Goal: Transaction & Acquisition: Purchase product/service

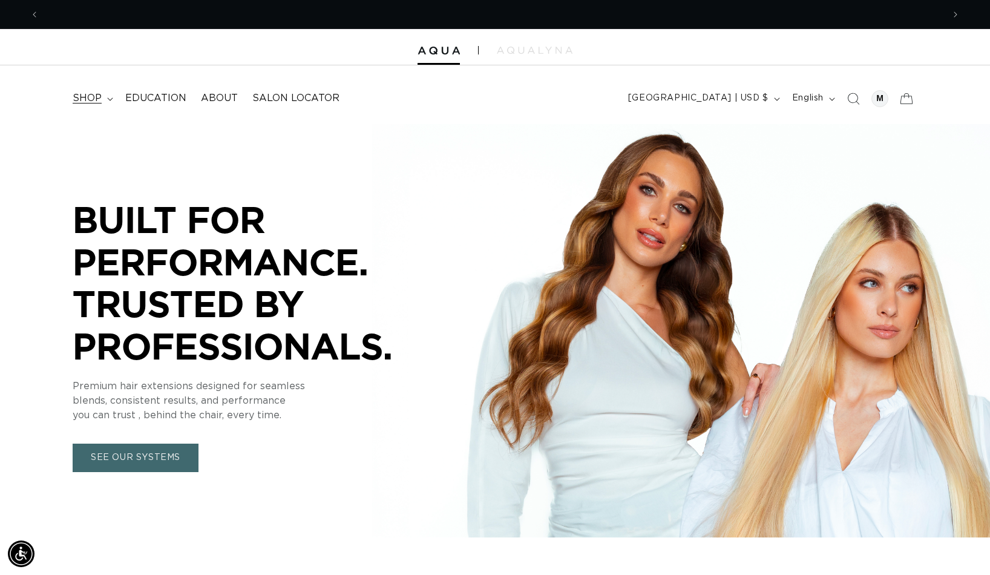
scroll to position [0, 904]
click at [112, 95] on summary "shop" at bounding box center [91, 98] width 53 height 27
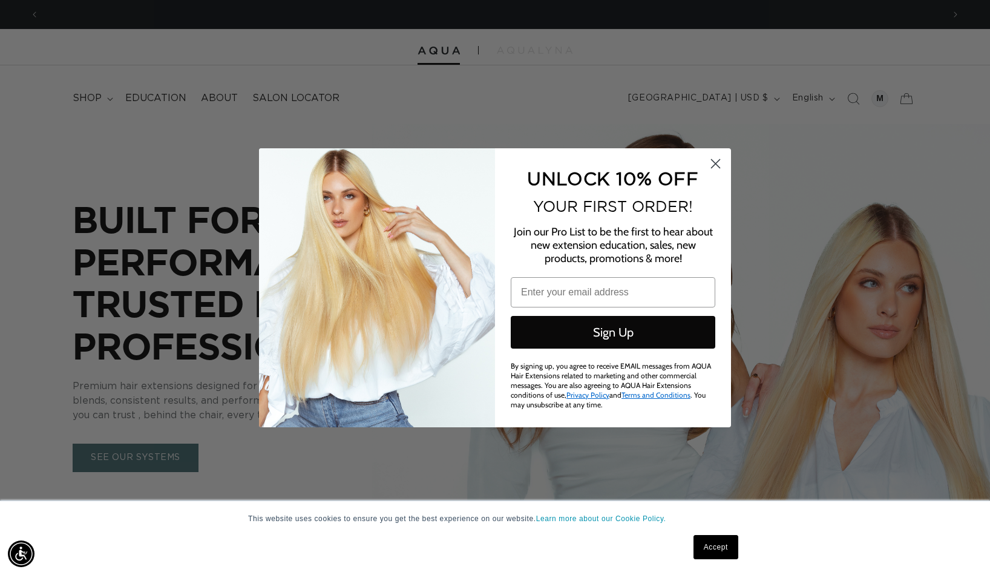
scroll to position [0, 0]
drag, startPoint x: 712, startPoint y: 169, endPoint x: 665, endPoint y: 167, distance: 47.9
click at [705, 170] on icon "Close dialog" at bounding box center [715, 163] width 21 height 21
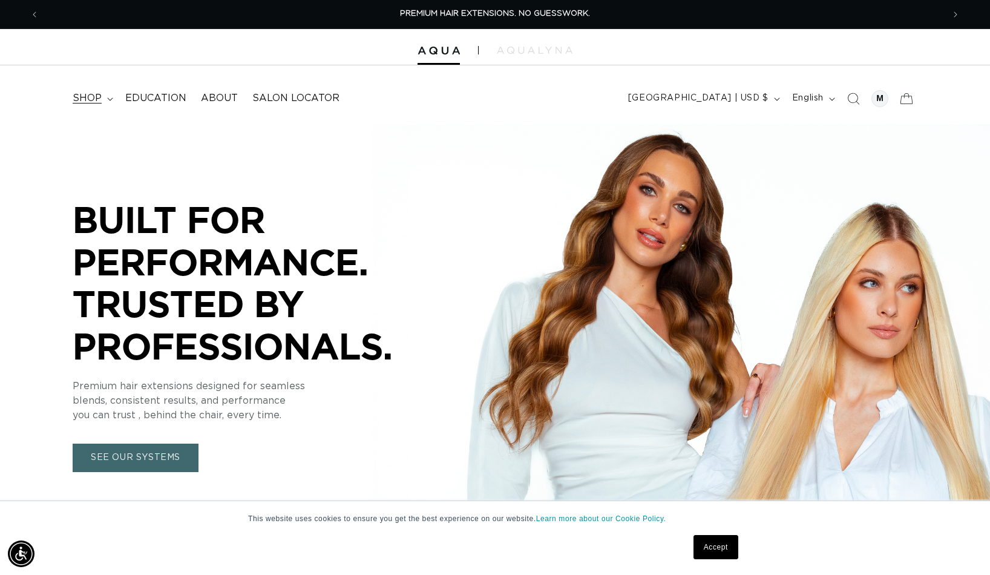
click at [99, 96] on span "shop" at bounding box center [87, 98] width 29 height 13
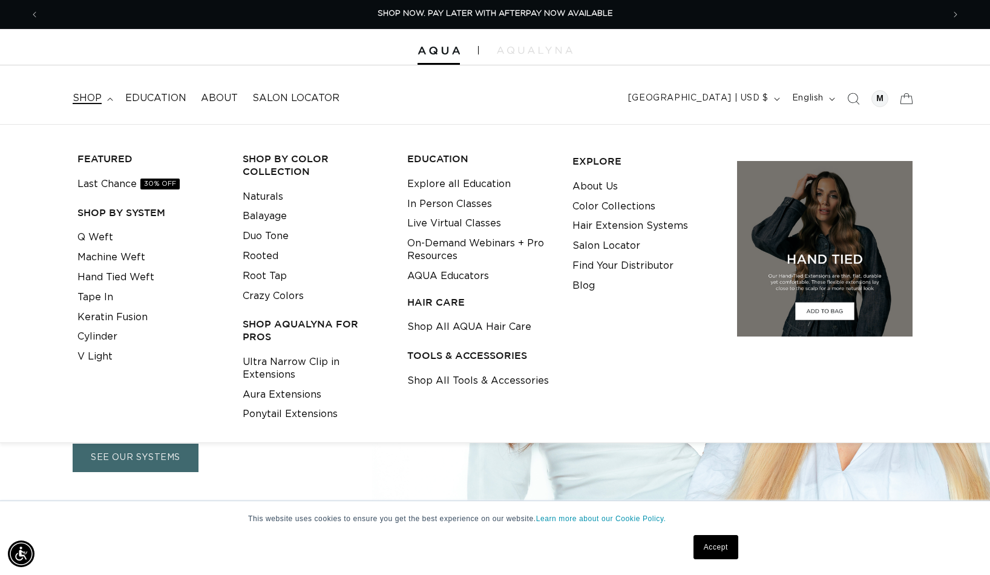
scroll to position [3, 0]
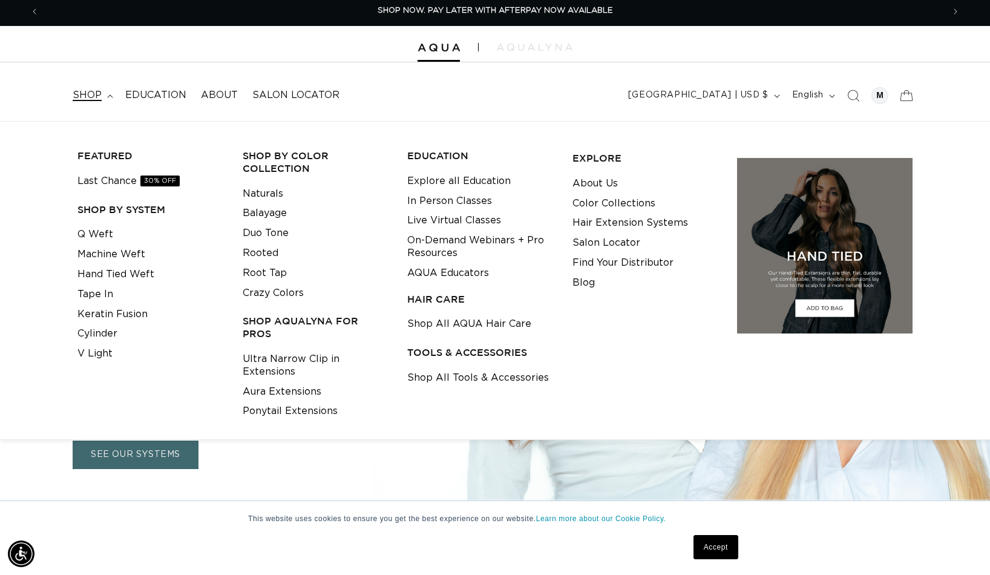
click at [290, 320] on h3 "Shop AquaLyna for Pros" at bounding box center [316, 327] width 146 height 25
click at [275, 349] on link "Ultra Narrow Clip in Extensions" at bounding box center [316, 365] width 146 height 33
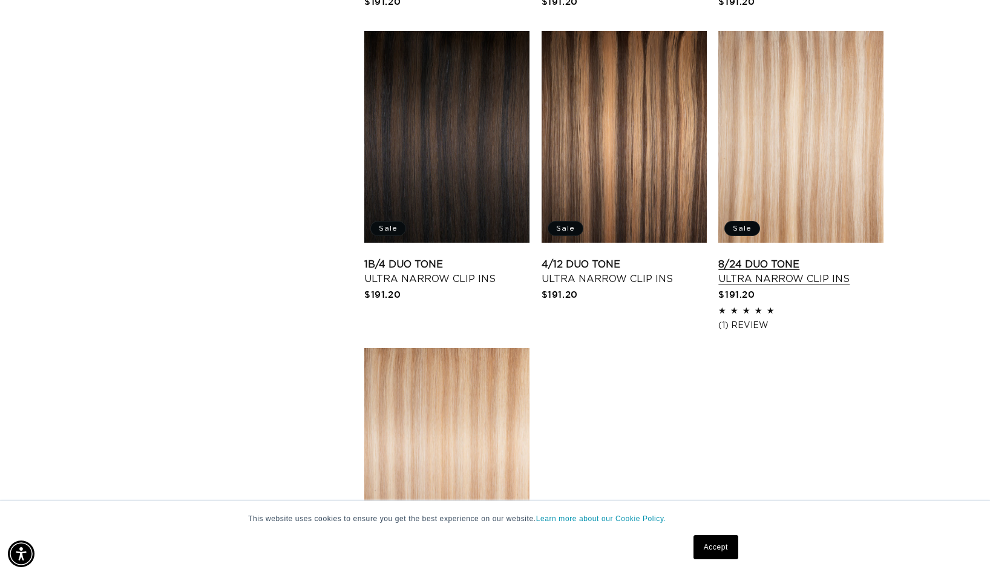
scroll to position [1588, 0]
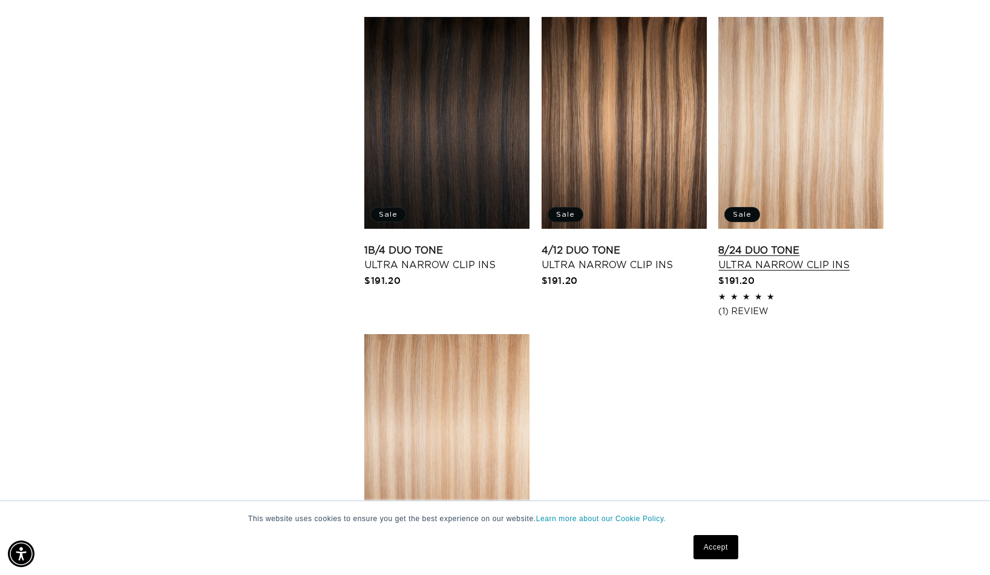
click at [780, 246] on link "8/24 Duo Tone Ultra Narrow Clip Ins" at bounding box center [801, 257] width 165 height 29
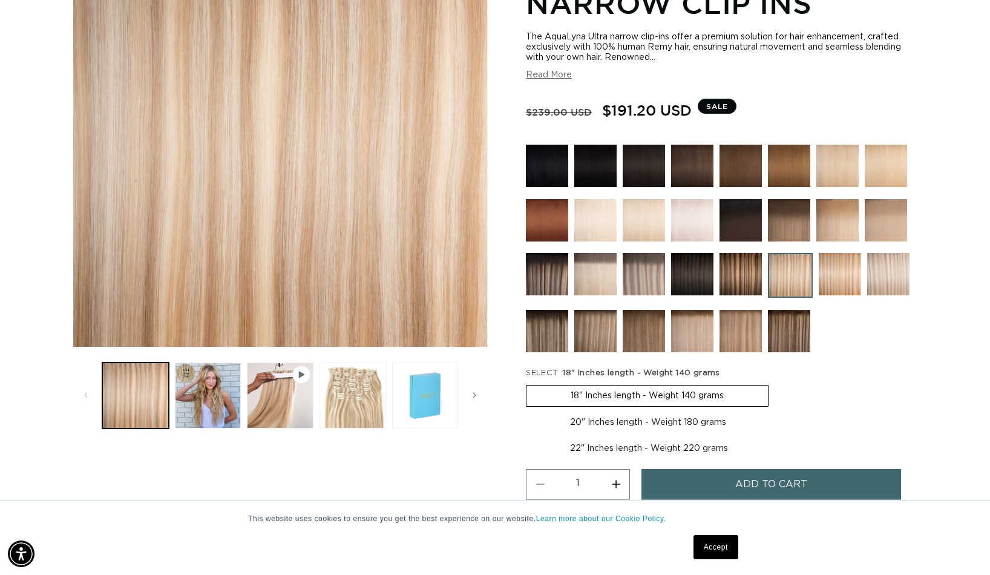
scroll to position [0, 904]
click at [216, 384] on button "Load image 2 in gallery view" at bounding box center [208, 396] width 67 height 67
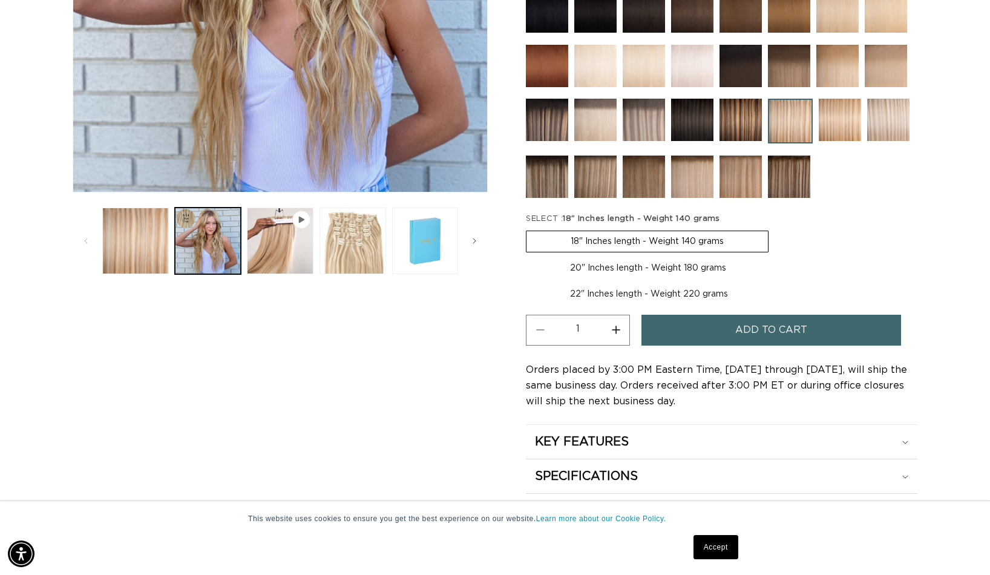
scroll to position [393, 0]
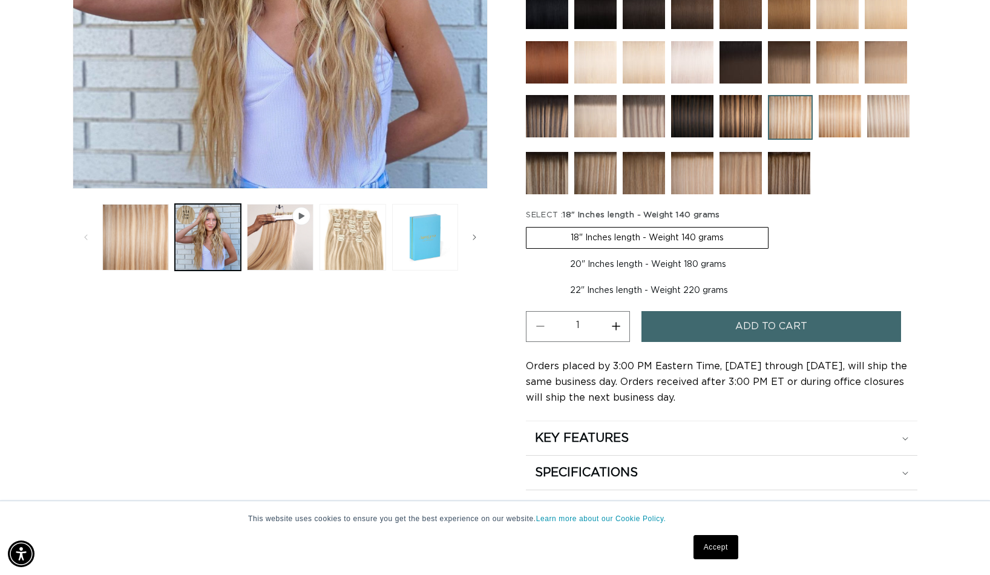
click at [606, 264] on label "20" Inches length - Weight 180 grams Variant sold out or unavailable" at bounding box center [648, 264] width 245 height 21
click at [775, 225] on input "20" Inches length - Weight 180 grams Variant sold out or unavailable" at bounding box center [775, 225] width 1 height 1
radio input "true"
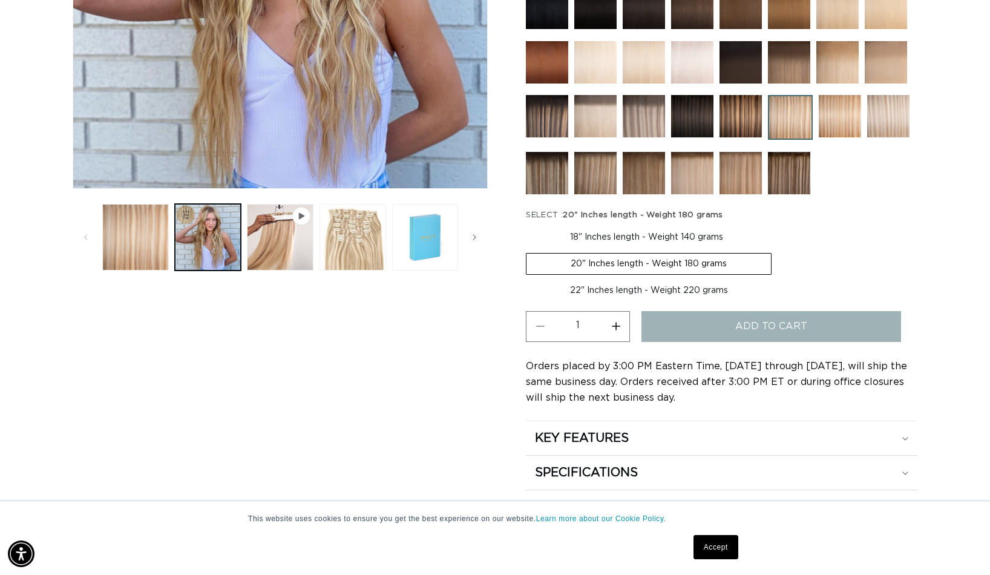
scroll to position [0, 904]
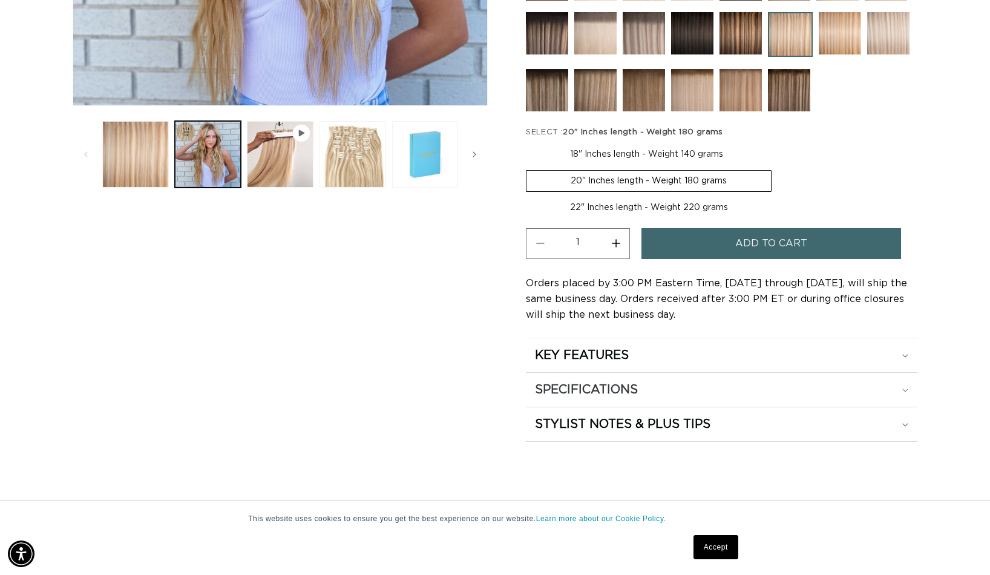
scroll to position [477, 0]
click at [629, 363] on h2 "SPECIFICATIONS" at bounding box center [582, 355] width 94 height 16
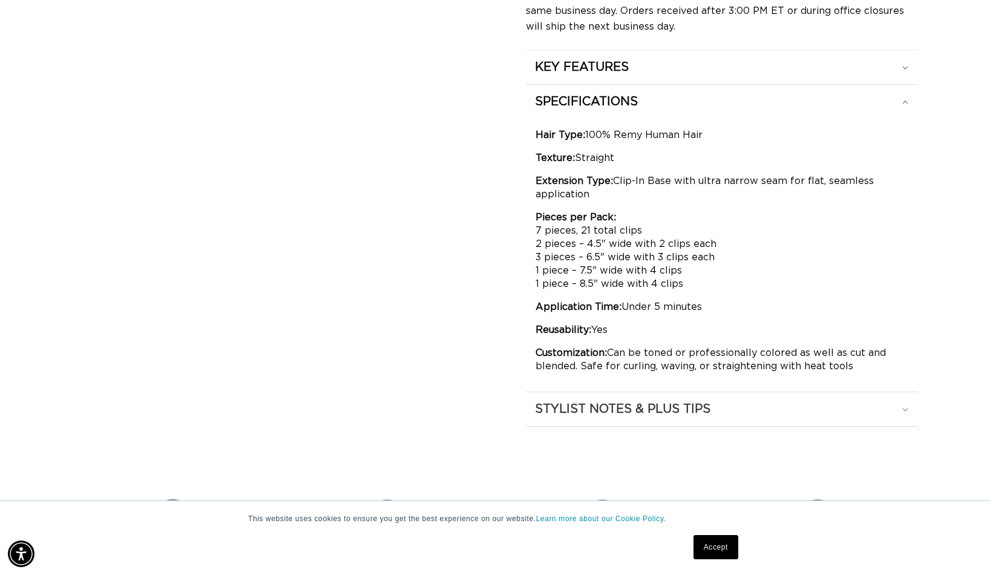
scroll to position [0, 1809]
click at [813, 75] on div "STYLIST NOTES & PLUS TIPS" at bounding box center [721, 67] width 373 height 16
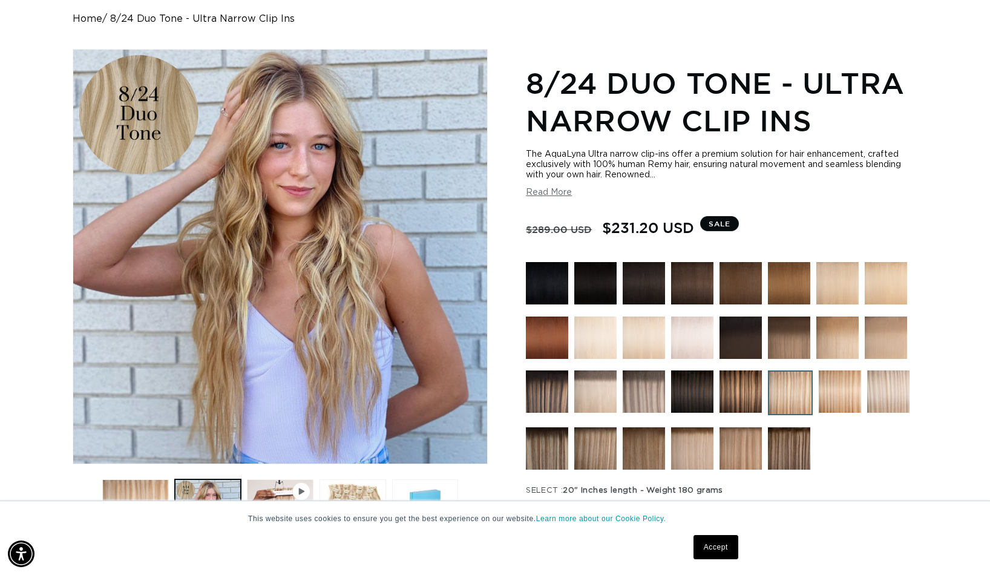
scroll to position [0, 0]
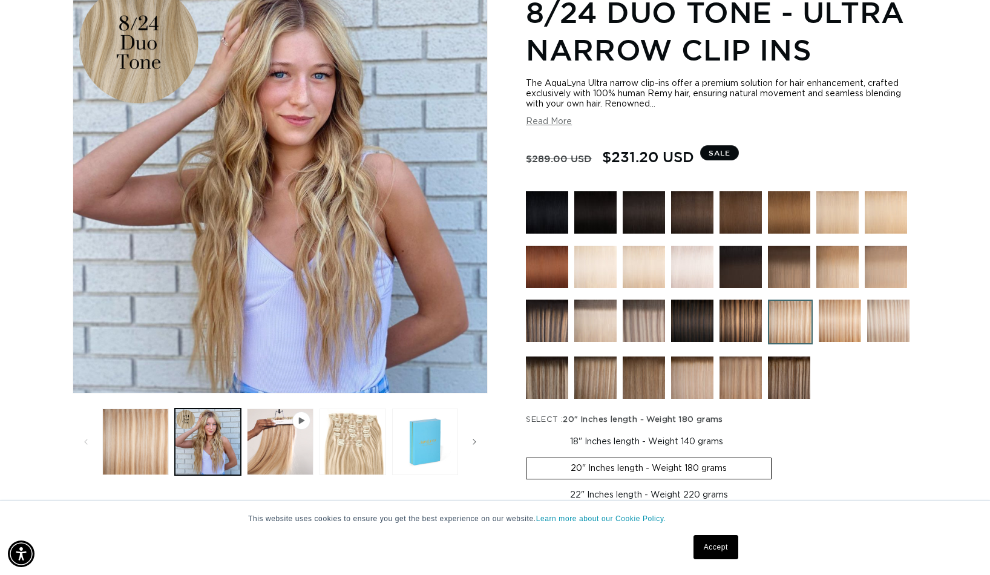
click at [719, 486] on label "22" Inches length - Weight 220 grams Variant sold out or unavailable" at bounding box center [649, 495] width 246 height 21
click at [778, 456] on input "22" Inches length - Weight 220 grams Variant sold out or unavailable" at bounding box center [778, 455] width 1 height 1
radio input "true"
